Goal: Task Accomplishment & Management: Manage account settings

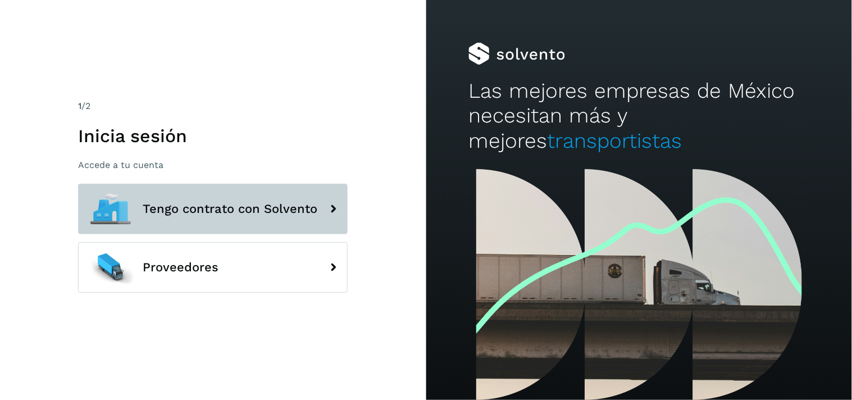
click at [193, 216] on button "Tengo contrato con Solvento" at bounding box center [213, 209] width 270 height 51
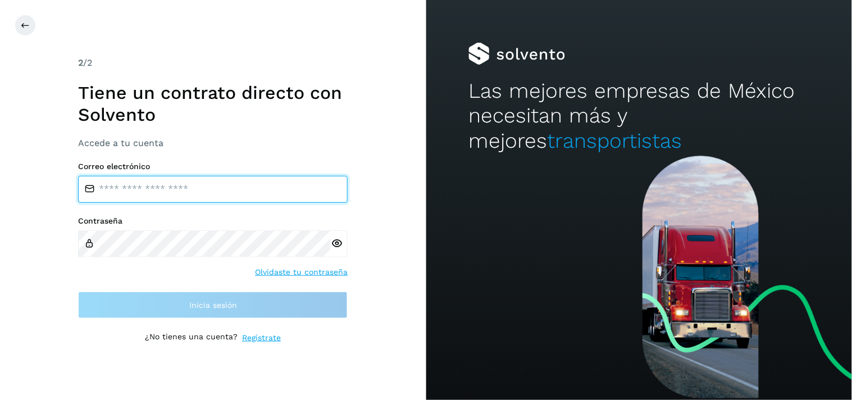
type input "**********"
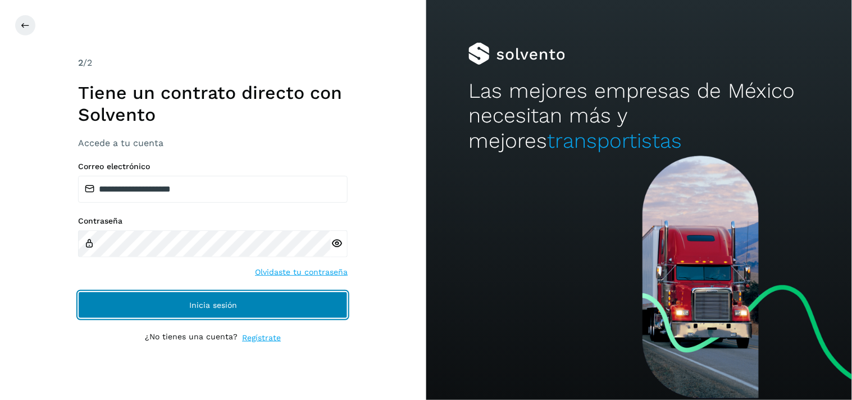
click at [199, 313] on button "Inicia sesión" at bounding box center [213, 304] width 270 height 27
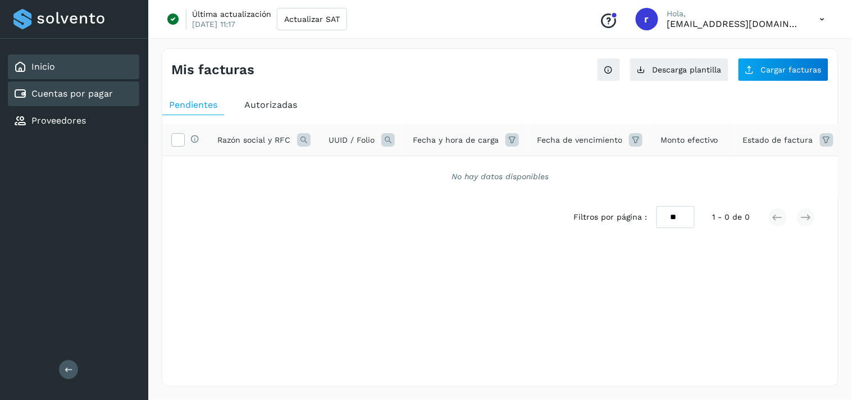
click at [41, 63] on link "Inicio" at bounding box center [43, 66] width 24 height 11
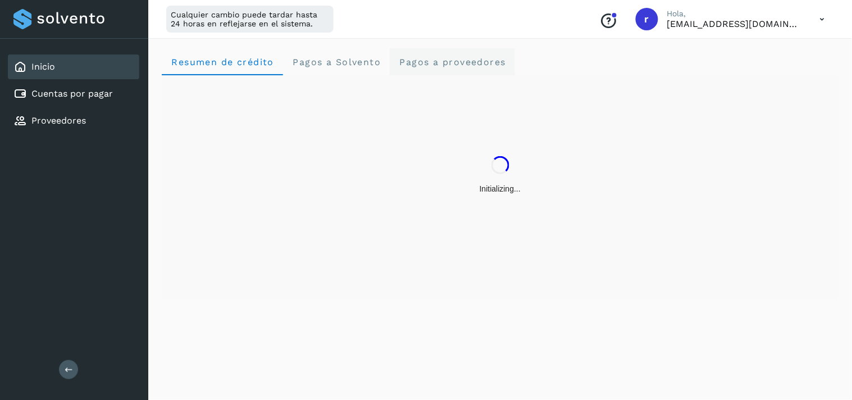
click at [442, 69] on proveedores "Pagos a proveedores" at bounding box center [452, 61] width 125 height 27
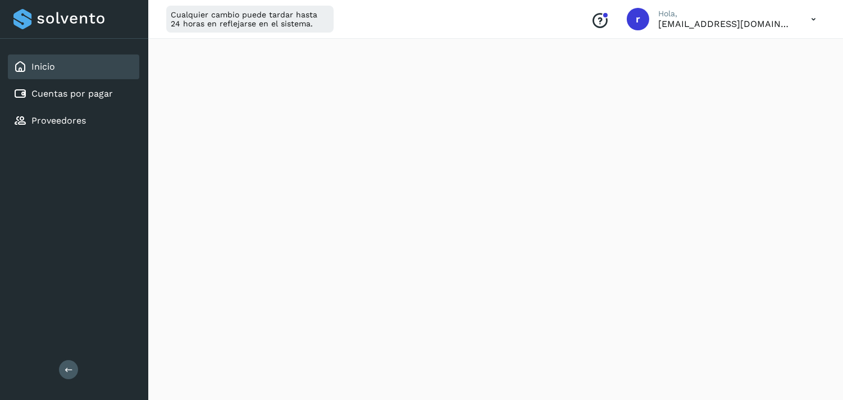
scroll to position [428, 0]
